Goal: Task Accomplishment & Management: Manage account settings

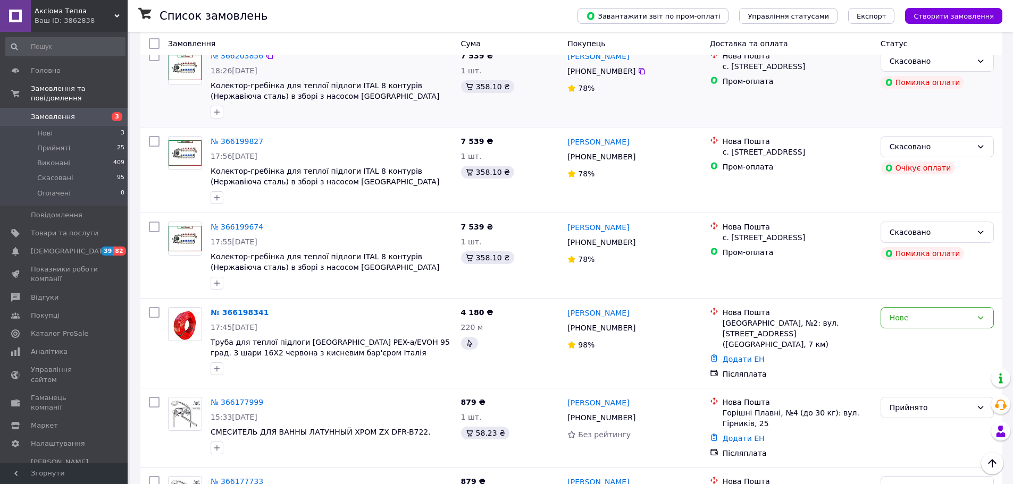
scroll to position [798, 0]
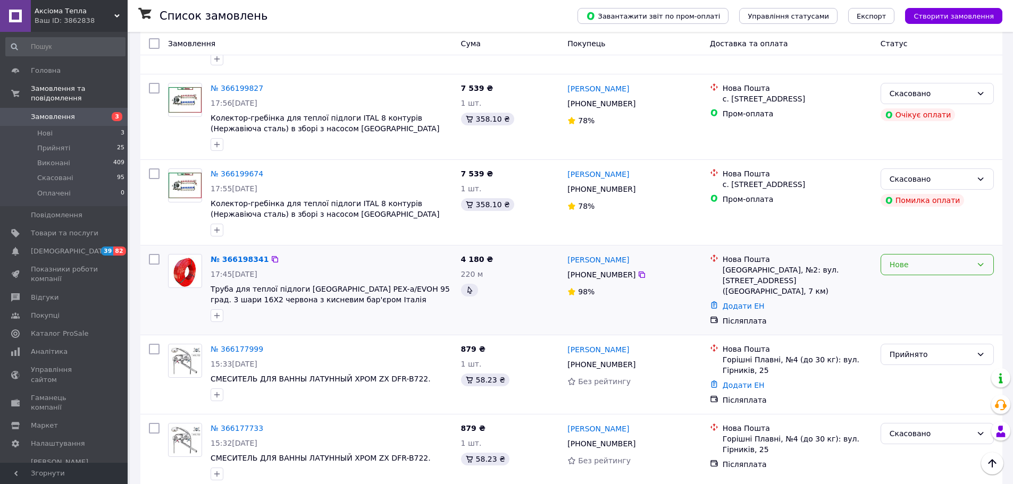
click at [983, 261] on icon at bounding box center [980, 265] width 9 height 9
click at [922, 303] on li "Скасовано" at bounding box center [937, 305] width 112 height 19
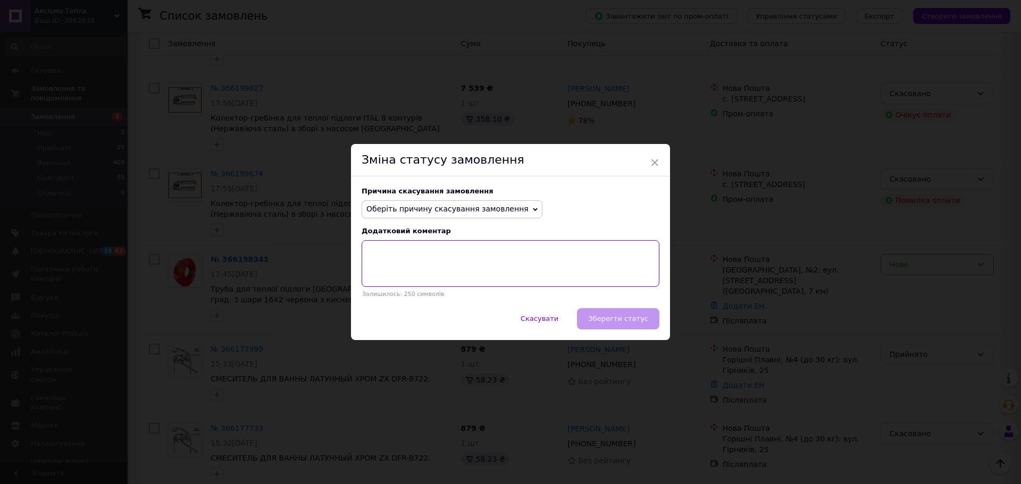
click at [490, 258] on textarea at bounding box center [511, 263] width 298 height 47
type textarea "п"
click at [472, 255] on textarea "за проханням клієнта" at bounding box center [511, 263] width 298 height 47
type textarea "за проханням клієнта"
click at [517, 207] on span "Оберіть причину скасування замовлення" at bounding box center [452, 209] width 181 height 18
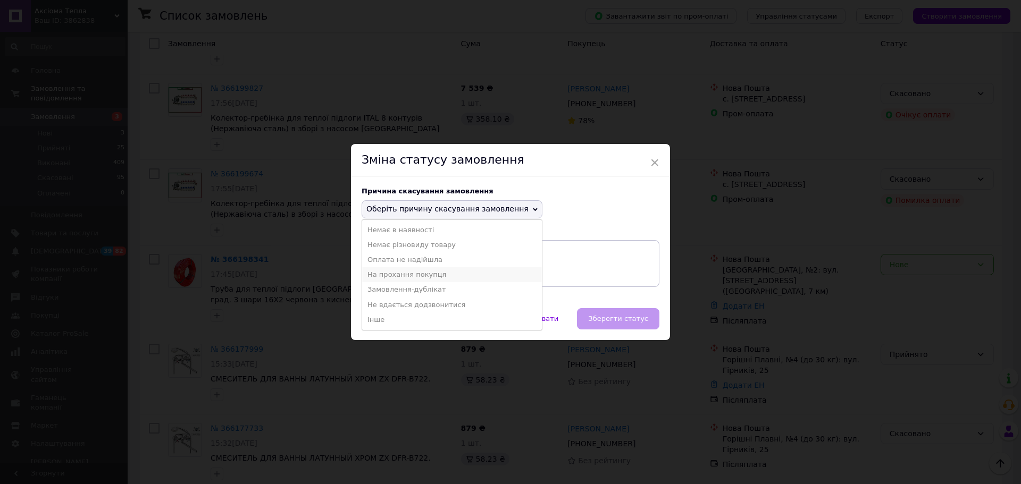
click at [430, 273] on li "На прохання покупця" at bounding box center [452, 274] width 180 height 15
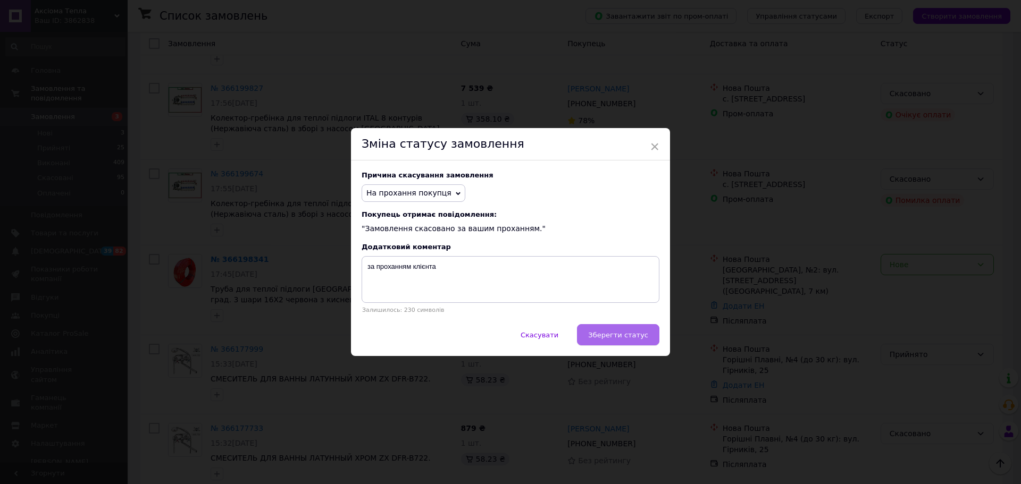
click at [622, 338] on span "Зберегти статус" at bounding box center [618, 335] width 60 height 8
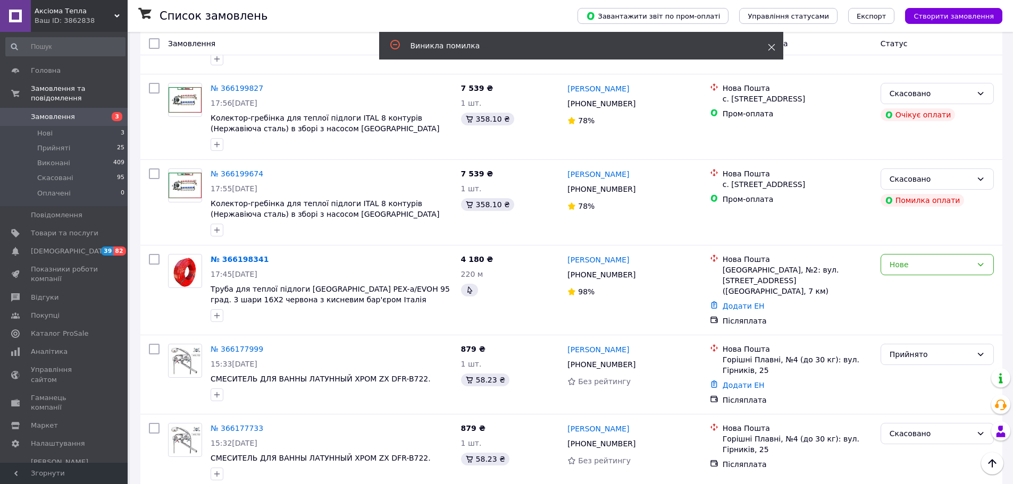
click at [771, 48] on use at bounding box center [771, 47] width 7 height 7
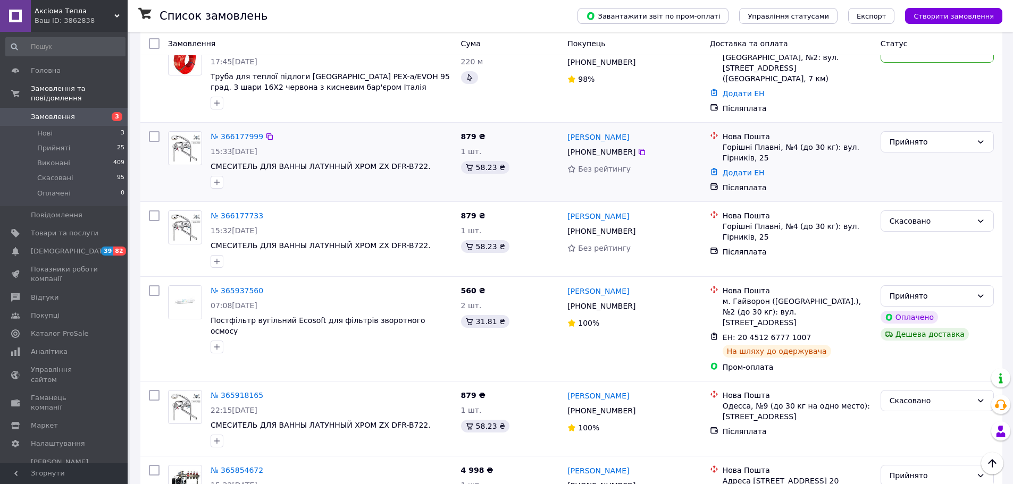
scroll to position [904, 0]
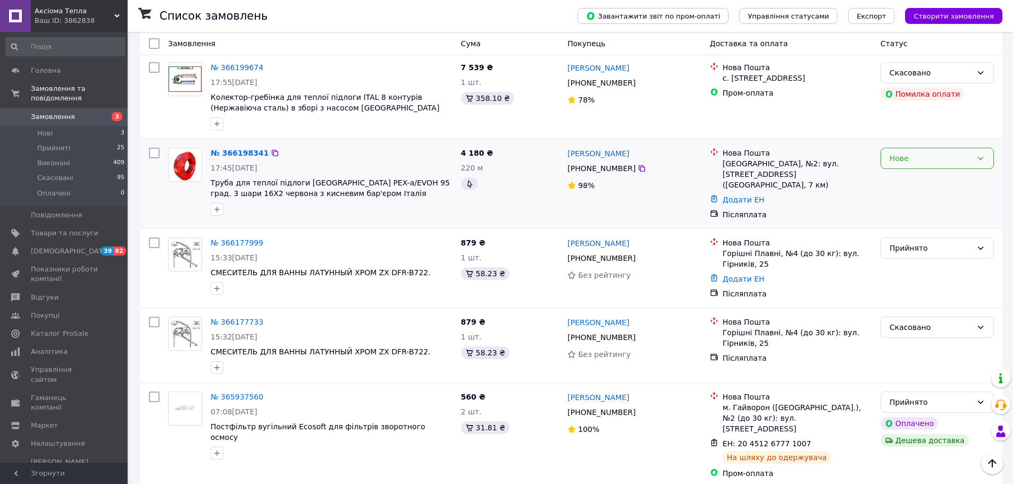
click at [981, 154] on icon at bounding box center [980, 158] width 9 height 9
click at [922, 199] on li "Скасовано" at bounding box center [937, 198] width 112 height 19
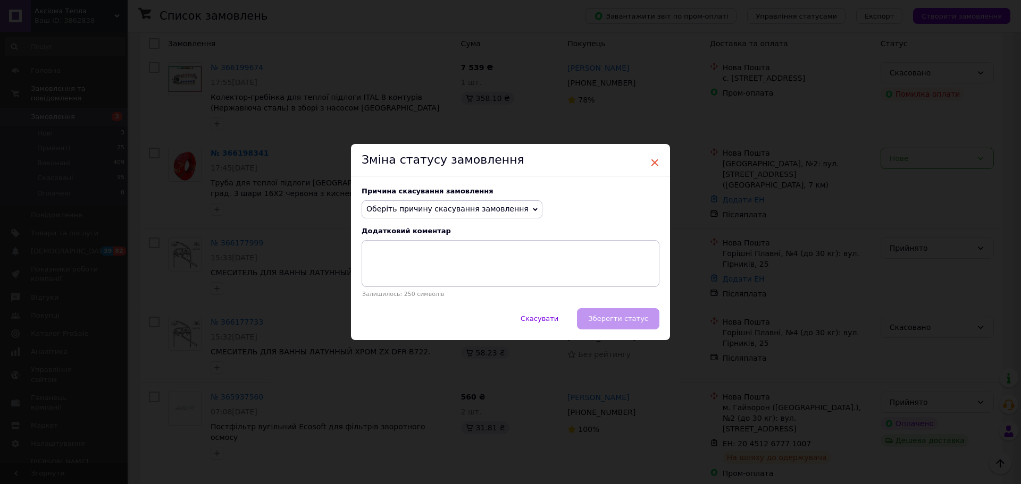
click at [651, 161] on span "×" at bounding box center [655, 163] width 10 height 18
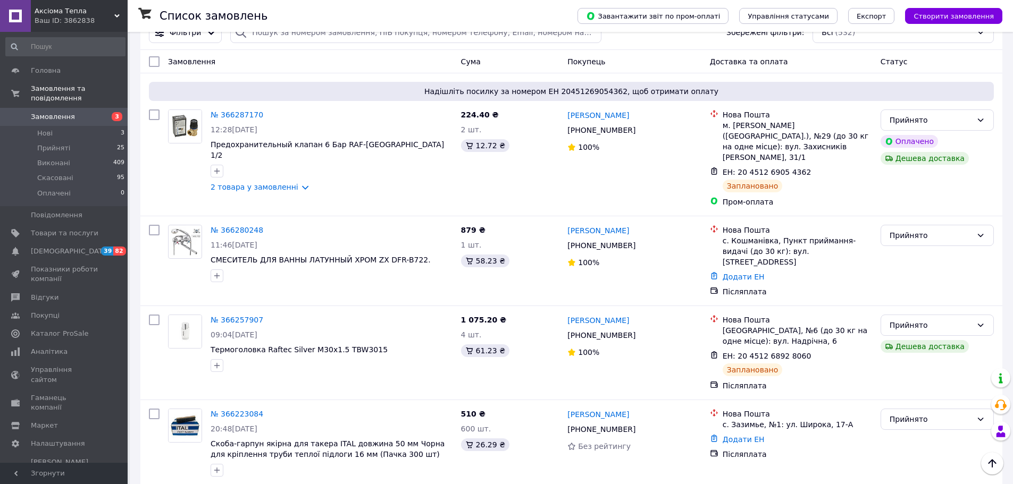
scroll to position [0, 0]
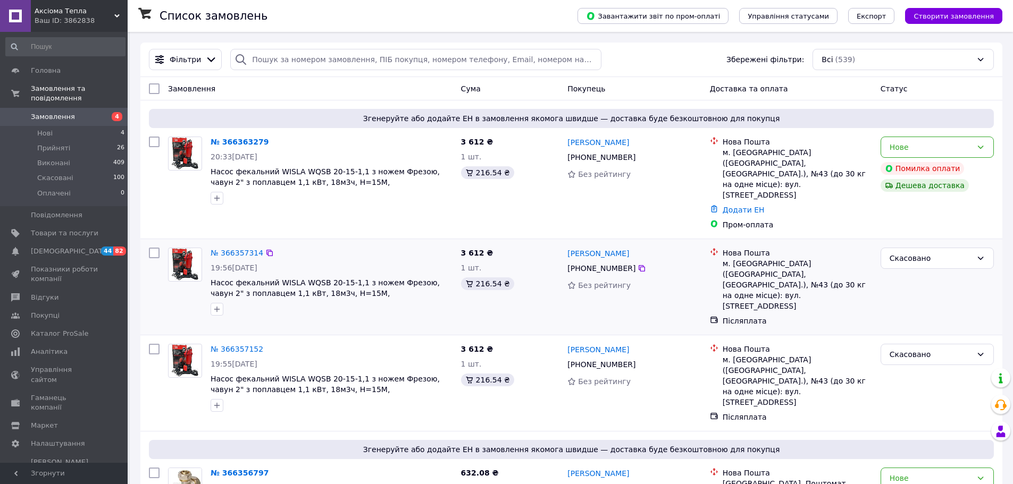
click at [669, 280] on div "Без рейтингу" at bounding box center [633, 285] width 133 height 11
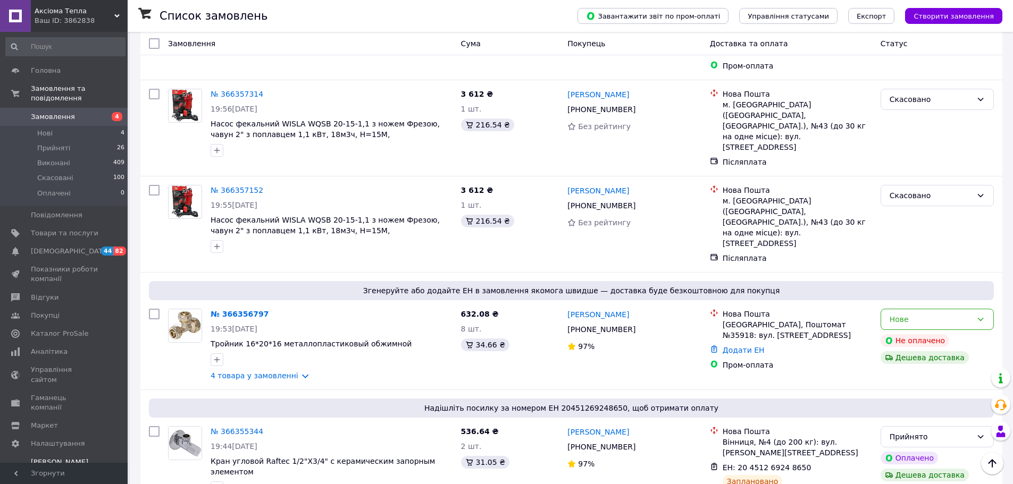
scroll to position [160, 0]
click at [100, 9] on span "Аксіома Тепла" at bounding box center [75, 11] width 80 height 10
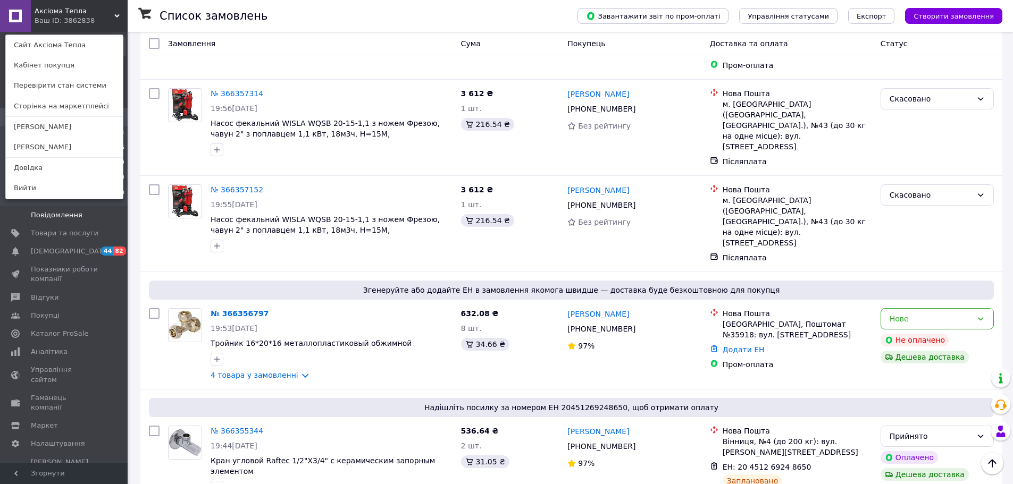
click at [97, 213] on link "Повідомлення 0" at bounding box center [65, 215] width 131 height 18
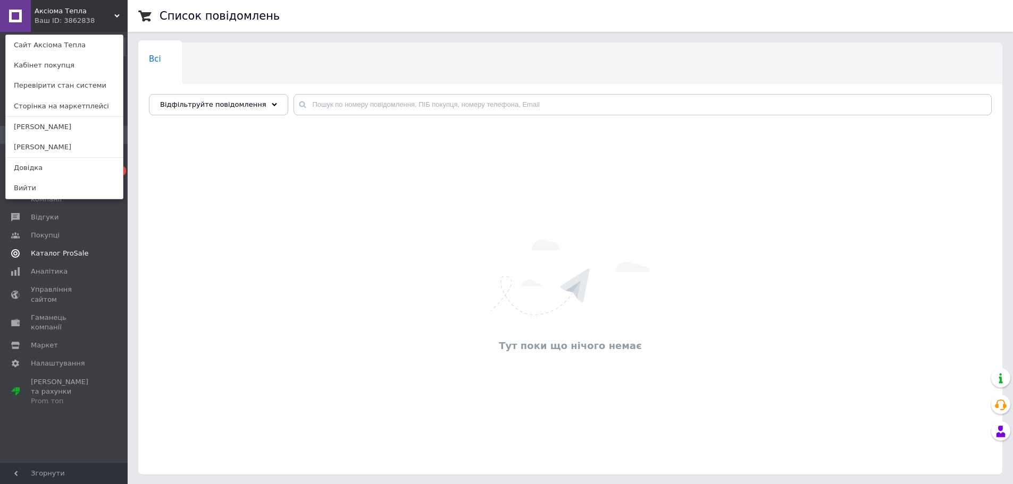
click at [105, 251] on link "Каталог ProSale" at bounding box center [65, 254] width 131 height 18
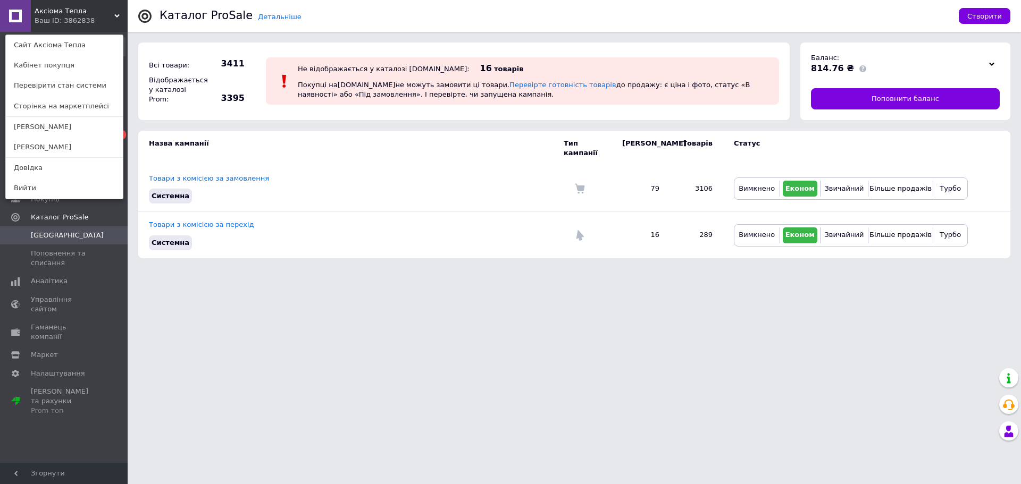
click at [102, 10] on div "Аксіома Тепла Ваш ID: 3862838 Сайт Аксіома Тепла Кабінет покупця Перевірити ста…" at bounding box center [64, 16] width 128 height 32
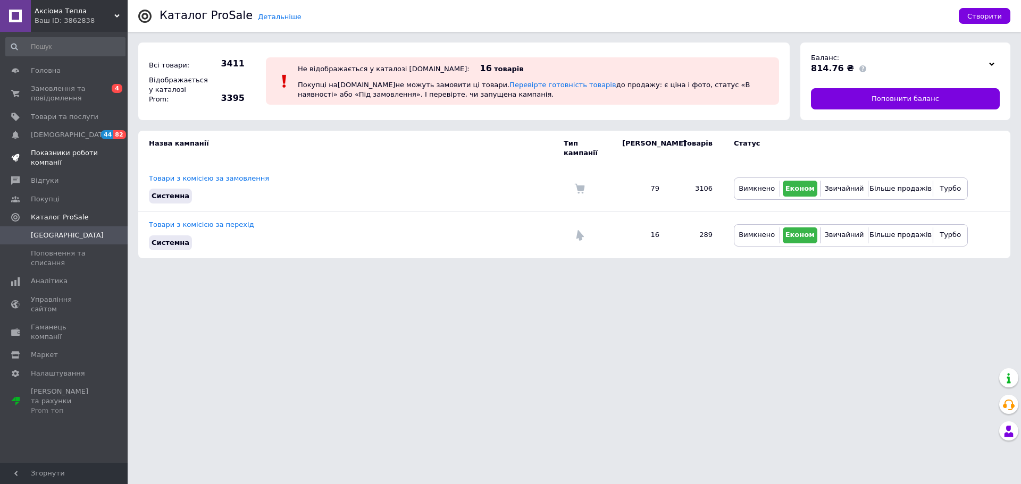
click at [61, 153] on span "Показники роботи компанії" at bounding box center [65, 157] width 68 height 19
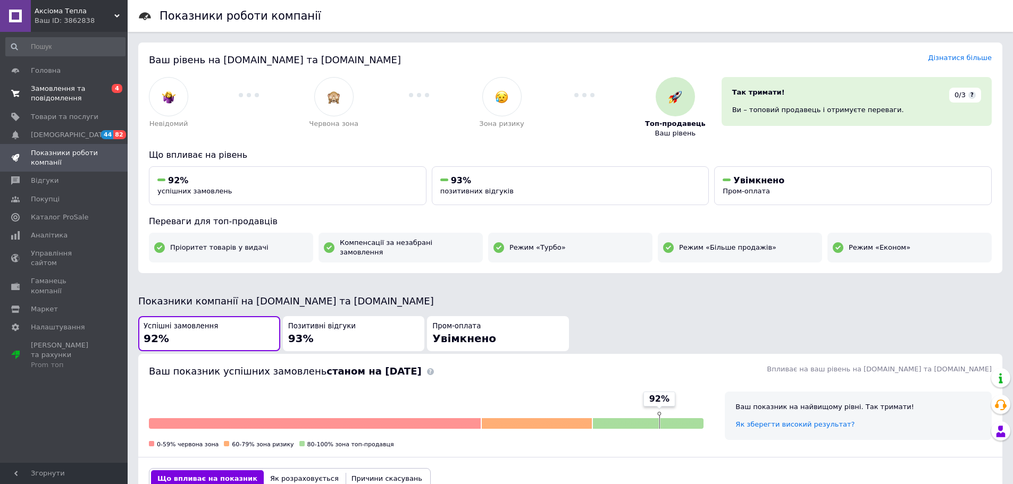
click at [68, 80] on link "Замовлення та повідомлення 0 4" at bounding box center [65, 94] width 131 height 28
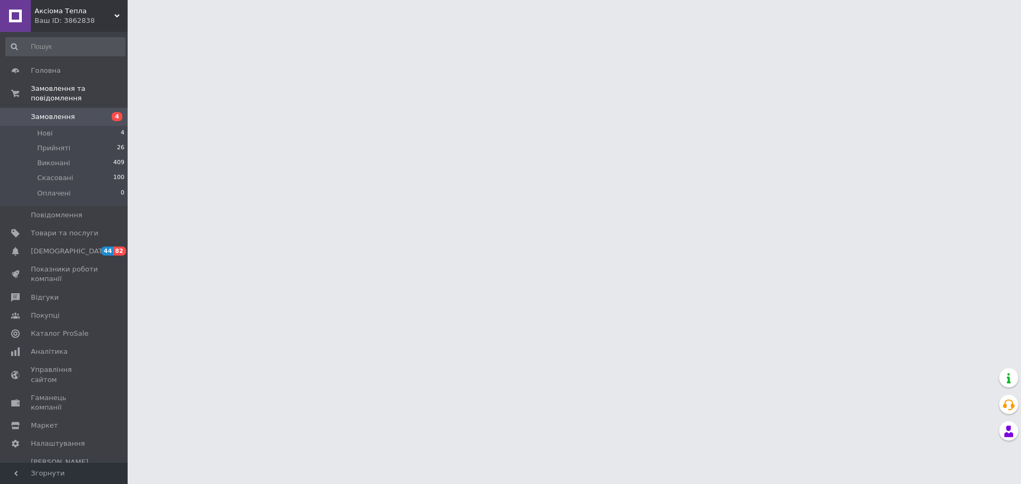
click at [83, 112] on span "Замовлення" at bounding box center [65, 117] width 68 height 10
